Goal: Answer question/provide support

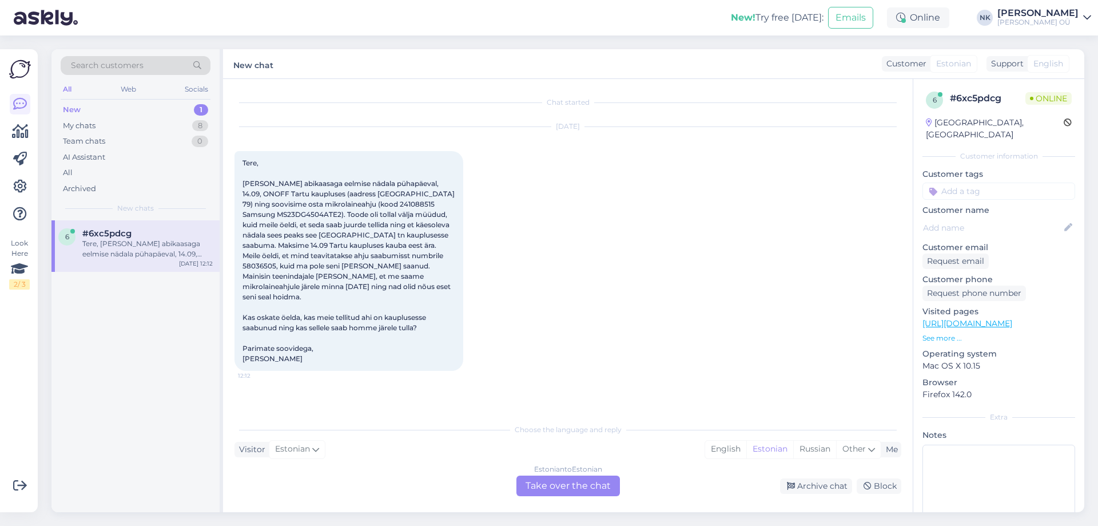
click at [550, 480] on div "Estonian to Estonian Take over the chat" at bounding box center [569, 485] width 104 height 21
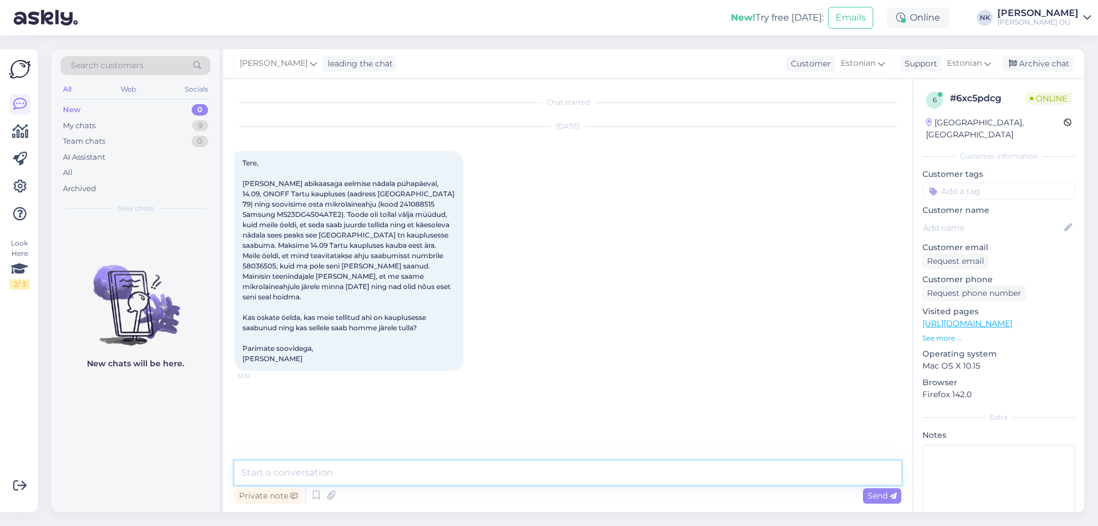
click at [479, 483] on textarea at bounding box center [568, 473] width 667 height 24
click at [507, 474] on textarea "Tere! Kahjuks meil puudub info kaupluses tehtud tellimuse kohta" at bounding box center [568, 473] width 667 height 24
click at [569, 467] on textarea "Tere! Kahjuks meil puudub info kaupluses tehtud tellimuste kohta" at bounding box center [568, 473] width 667 height 24
click at [986, 318] on link "[URL][DOMAIN_NAME]" at bounding box center [968, 323] width 90 height 10
click at [836, 472] on textarea "Tere! Kahjuks meil puudub info kaupluses tehtud tellimuste kohta, selle küsimus…" at bounding box center [568, 473] width 667 height 24
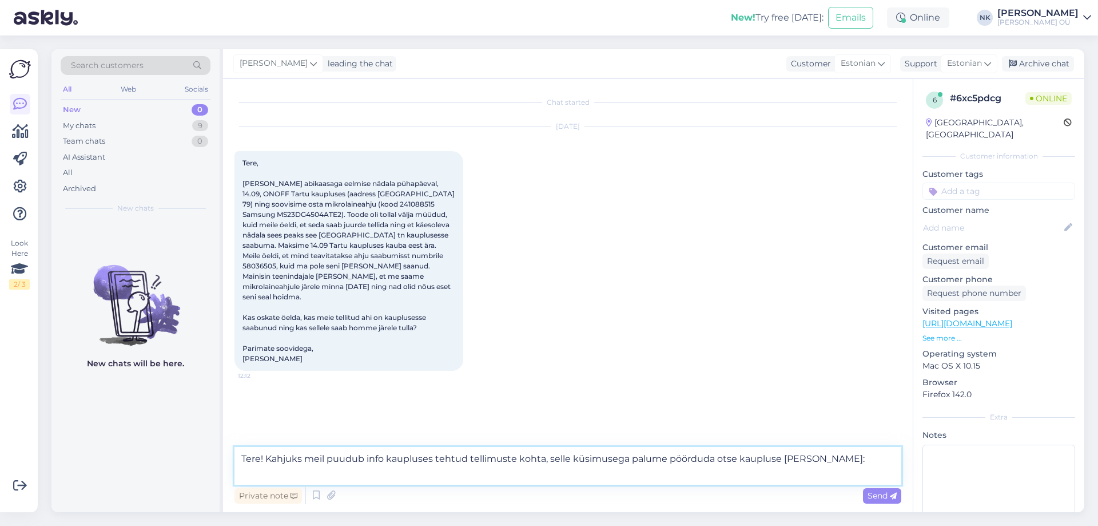
paste textarea "Tartu ONOFF Võru 79 50112 Tartu Eesti Kontaktid 731 5579 [EMAIL_ADDRESS][DOMAIN…"
type textarea "Tere! Kahjuks meil puudub info kaupluses tehtud tellimuste kohta, selle küsimus…"
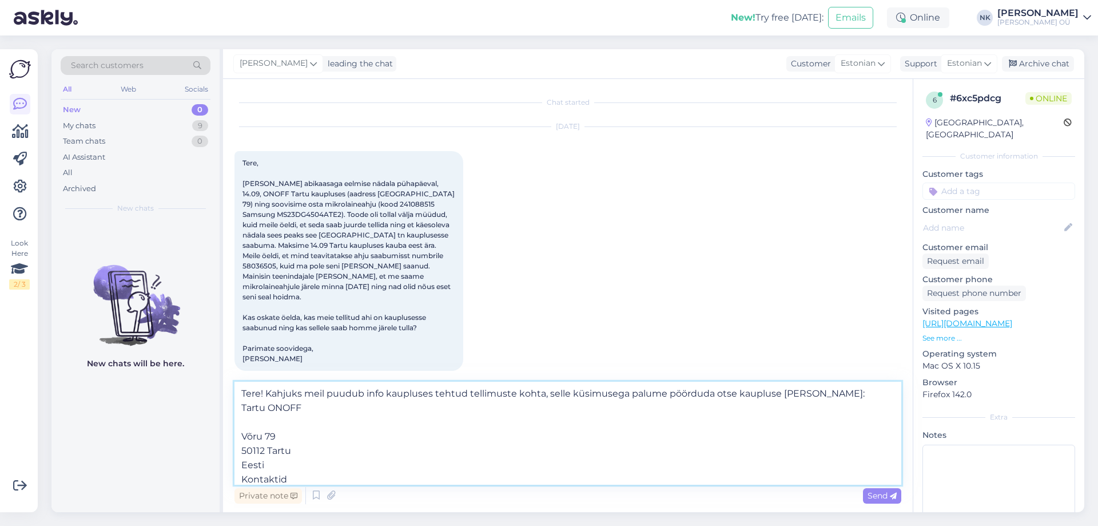
scroll to position [2, 0]
click at [539, 393] on textarea "Tere! Kahjuks meil puudub info kaupluses tehtud tellimuste kohta, selle küsimus…" at bounding box center [568, 433] width 667 height 103
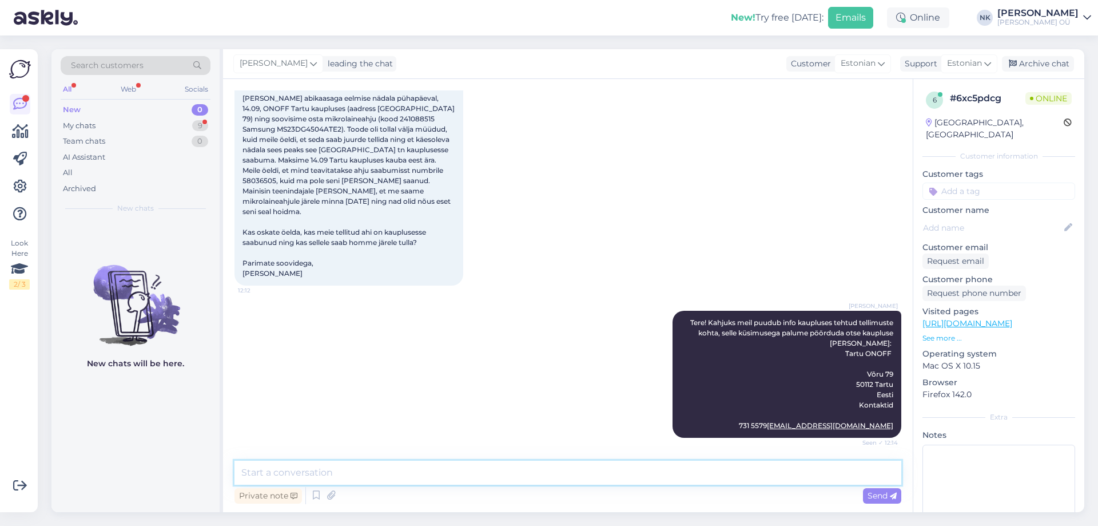
scroll to position [165, 0]
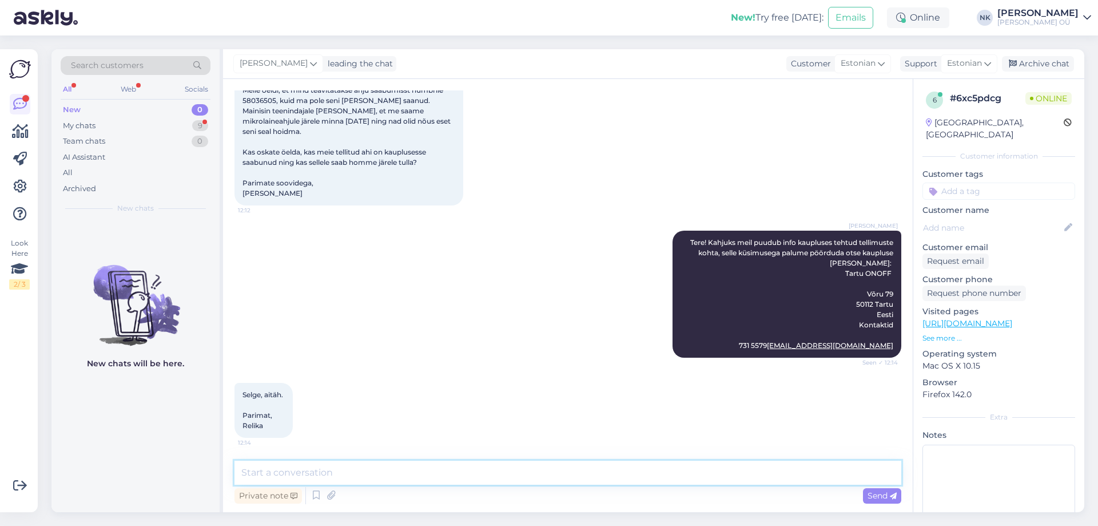
click at [330, 481] on textarea at bounding box center [568, 473] width 667 height 24
type textarea "Palun"
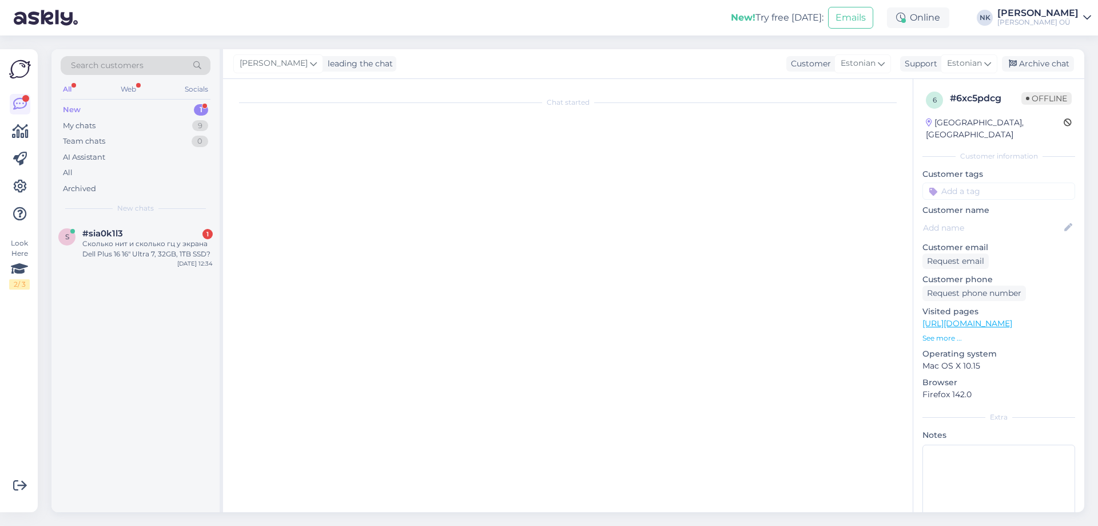
scroll to position [0, 0]
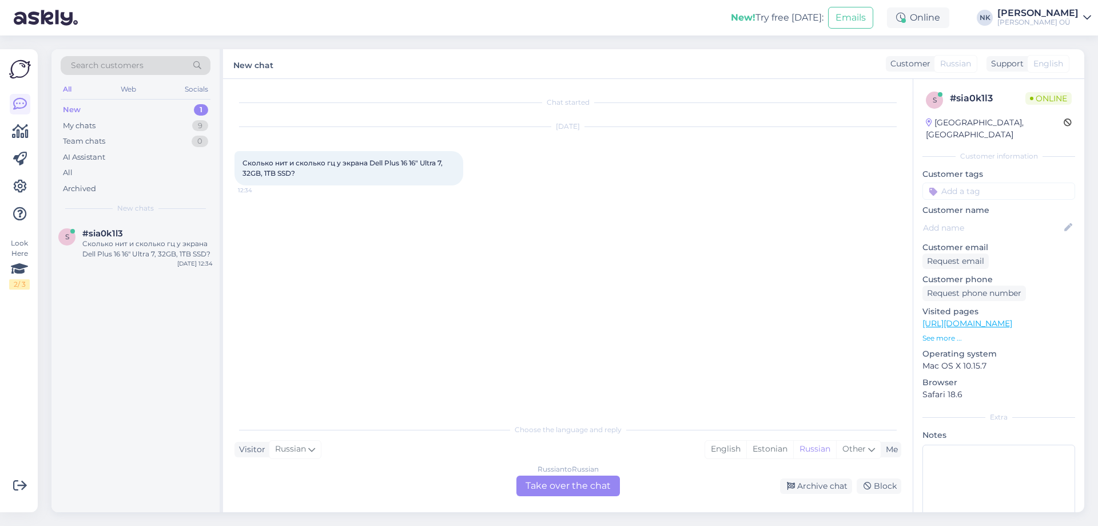
click at [1007, 318] on link "[URL][DOMAIN_NAME]" at bounding box center [968, 323] width 90 height 10
click at [579, 488] on div "Russian to Russian Take over the chat" at bounding box center [569, 485] width 104 height 21
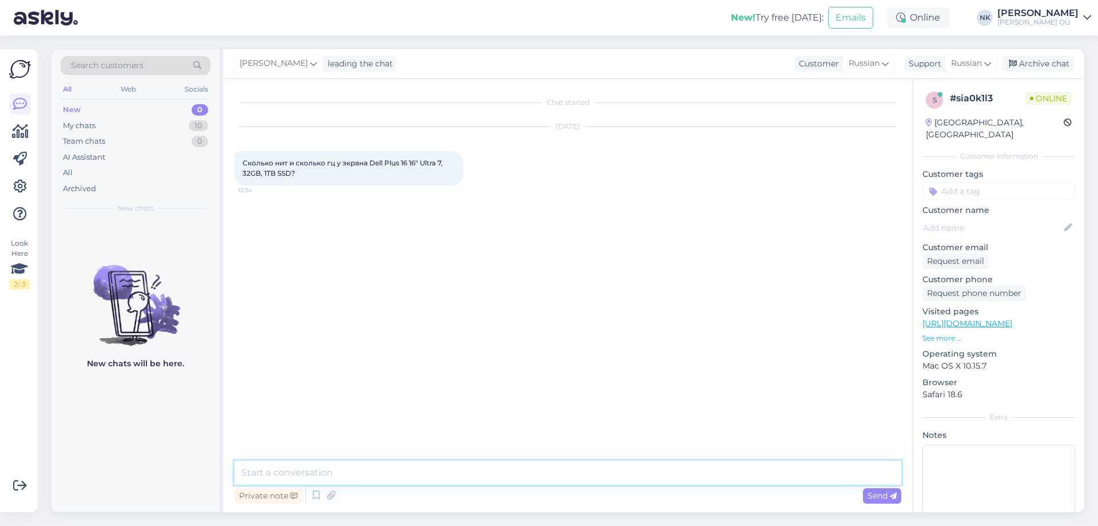
click at [522, 483] on textarea at bounding box center [568, 473] width 667 height 24
type textarea "Здравствуйте! Сейчас уточню и дам Вам знать"
click at [379, 469] on textarea at bounding box center [568, 473] width 667 height 24
click at [426, 470] on textarea at bounding box center [568, 473] width 667 height 24
type textarea "600 nit в HDR режиме и 90 Гц"
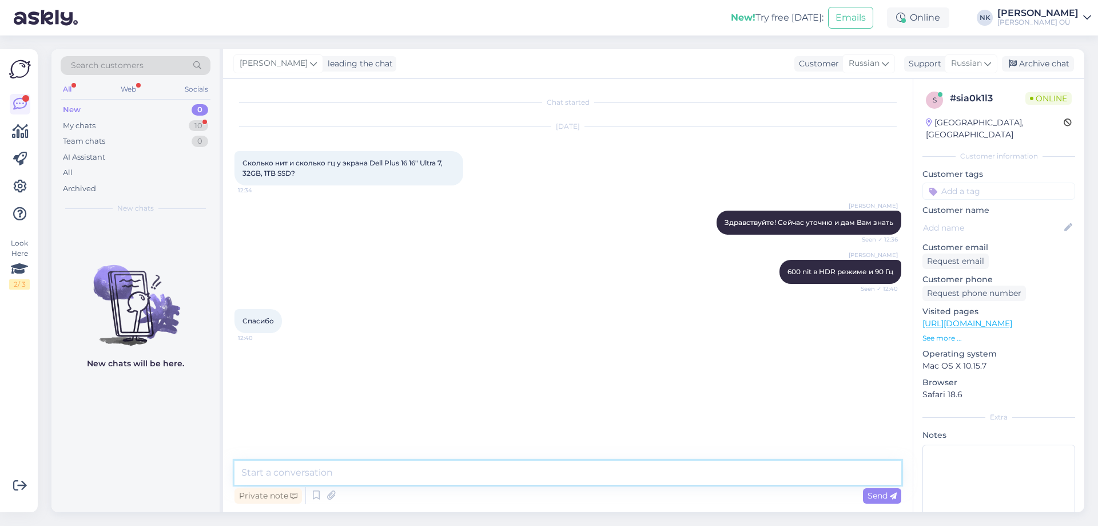
click at [438, 475] on textarea at bounding box center [568, 473] width 667 height 24
type textarea "Пожалуйста"
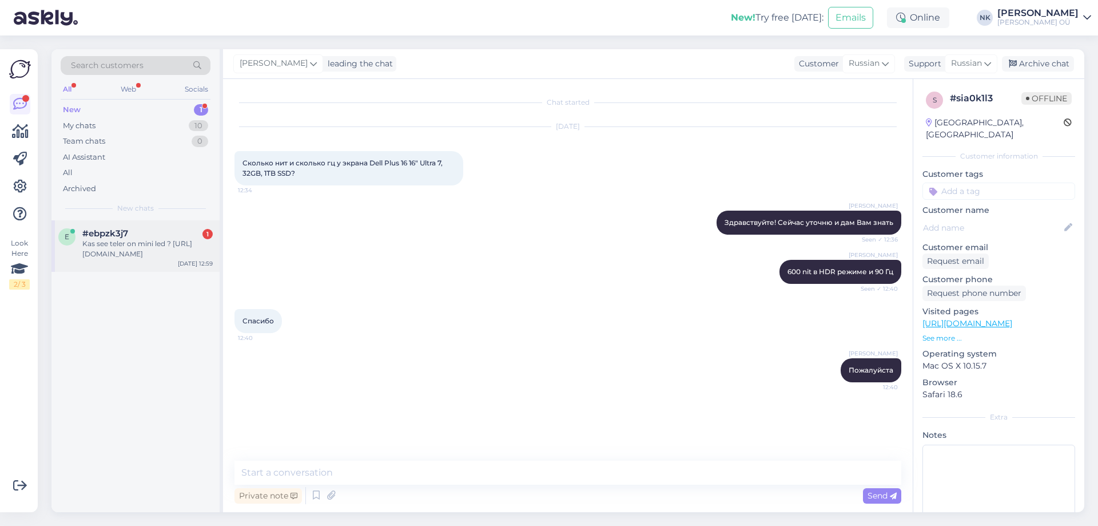
click at [137, 256] on div "Kas see teler on mini led ? [URL][DOMAIN_NAME]" at bounding box center [147, 249] width 130 height 21
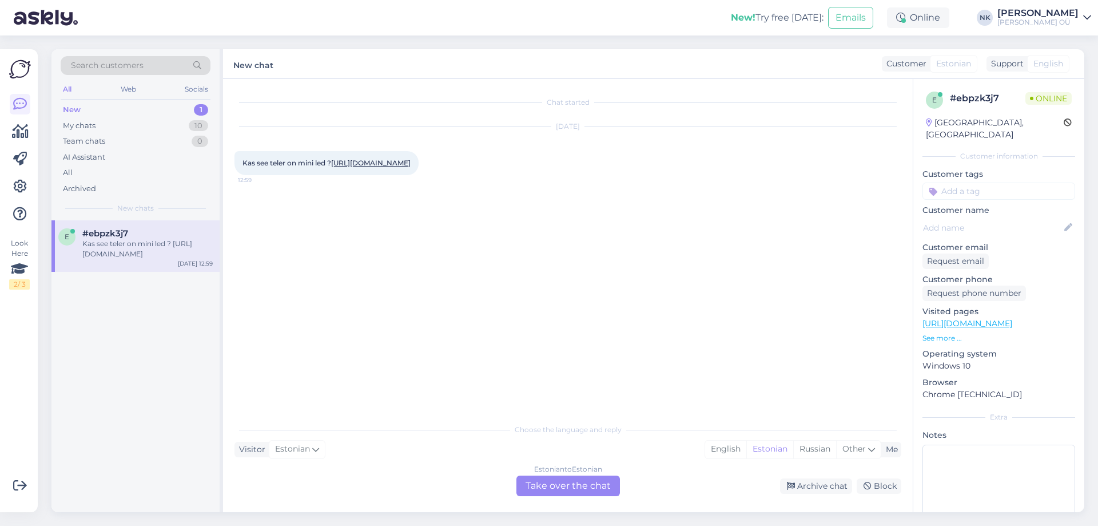
click at [585, 476] on div "Estonian to Estonian Take over the chat" at bounding box center [569, 485] width 104 height 21
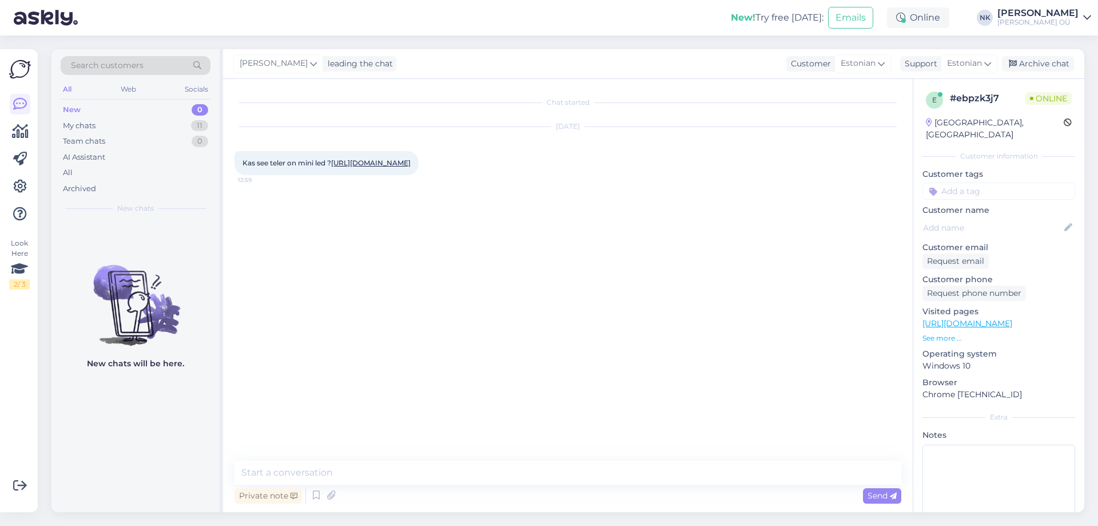
click at [364, 167] on link "[URL][DOMAIN_NAME]" at bounding box center [371, 162] width 80 height 9
click at [400, 475] on textarea at bounding box center [568, 473] width 667 height 24
drag, startPoint x: 348, startPoint y: 473, endPoint x: 336, endPoint y: 471, distance: 12.6
click at [336, 471] on textarea "Tere! See ei ole mini-led, see on QNED tavalise" at bounding box center [568, 473] width 667 height 24
click at [541, 475] on textarea "Tere! See ei ole mini-LED, see on QNED tavalise" at bounding box center [568, 473] width 667 height 24
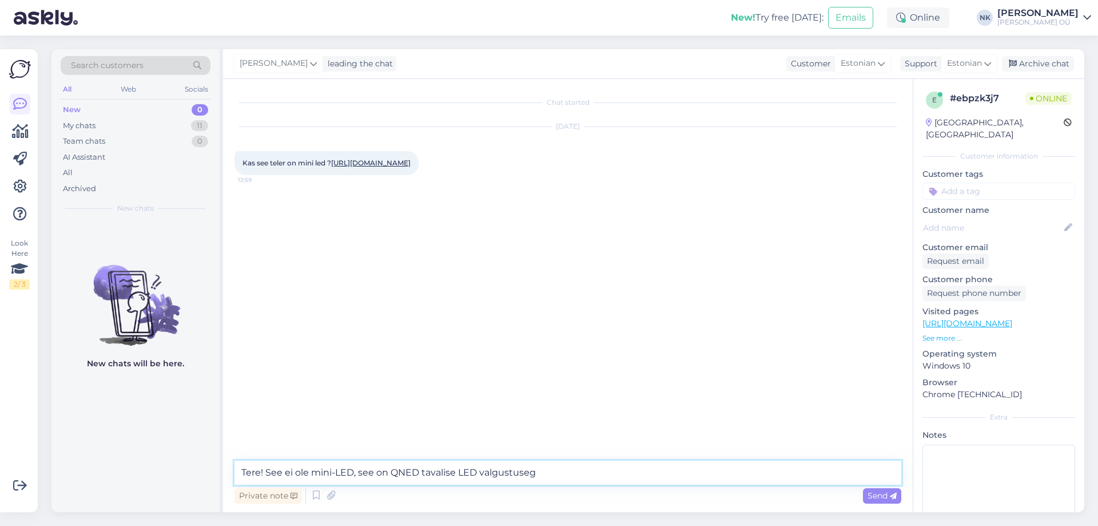
type textarea "Tere! See ei ole mini-LED, see on QNED tavalise LED valgustusega"
click at [567, 477] on textarea "Tere! See ei ole mini-LED, see on QNED tavalise LED valgustusega" at bounding box center [568, 473] width 667 height 24
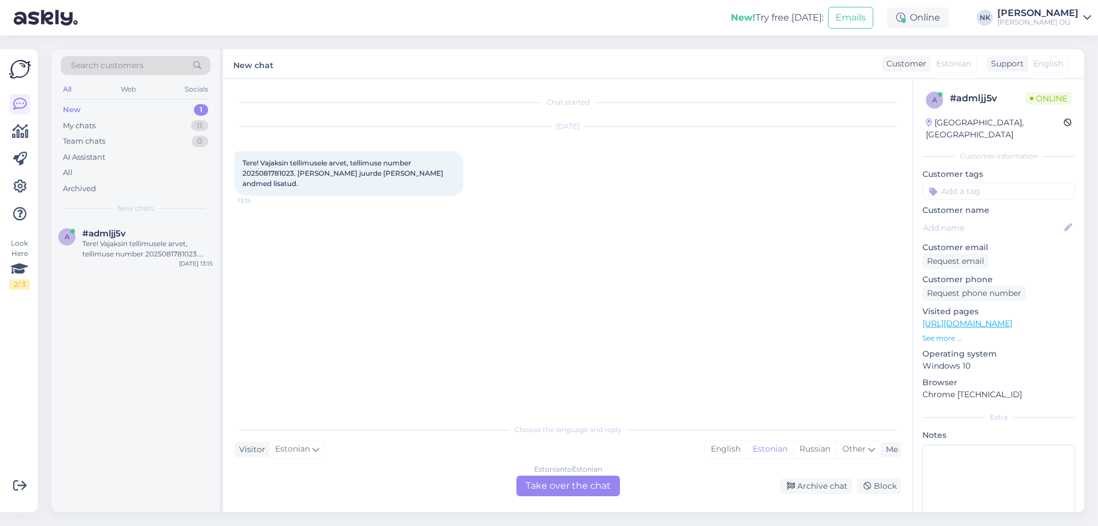
click at [277, 171] on span "Tere! Vajaksin tellimusele arvet, tellimuse number 2025081781023. [PERSON_NAME]…" at bounding box center [344, 172] width 203 height 29
copy span "2025081781023"
click at [558, 463] on div "Choose the language and reply Visitor Estonian Me English Estonian Russian Othe…" at bounding box center [568, 457] width 667 height 78
click at [557, 481] on div "Estonian to Estonian Take over the chat" at bounding box center [569, 485] width 104 height 21
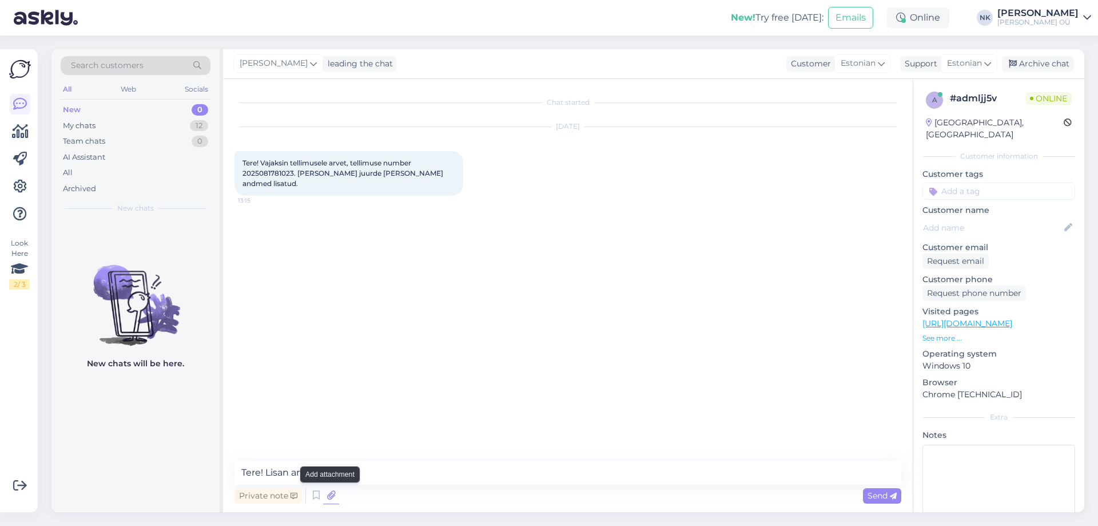
type textarea "Tere! Lisan arvet:"
click at [328, 493] on icon at bounding box center [331, 495] width 16 height 17
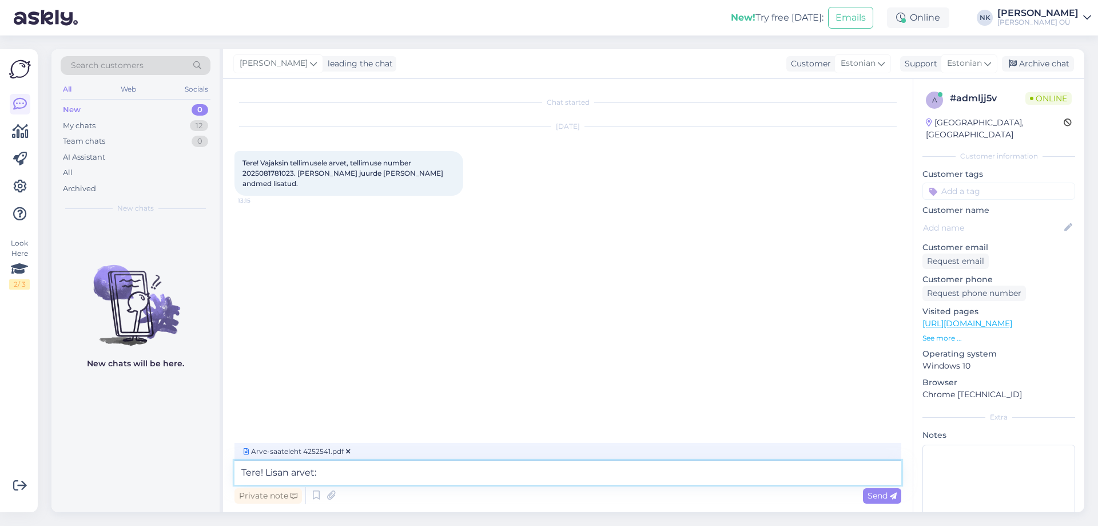
click at [406, 471] on textarea "Tere! Lisan arvet:" at bounding box center [568, 473] width 667 height 24
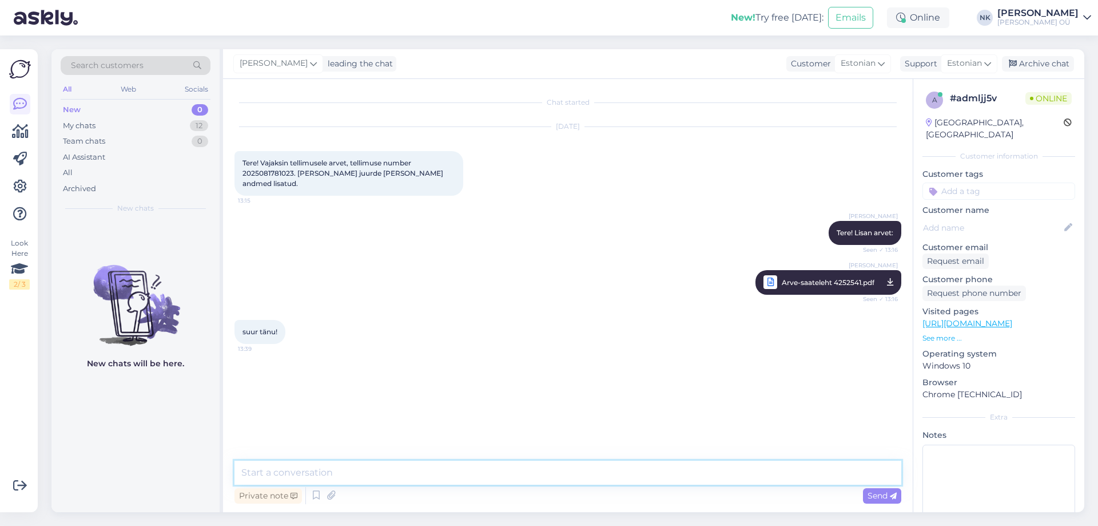
click at [392, 475] on textarea at bounding box center [568, 473] width 667 height 24
type textarea "Palun"
